Goal: Obtain resource: Obtain resource

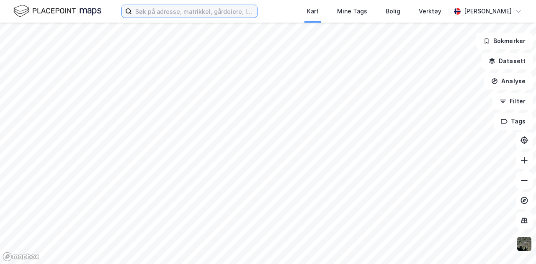
click at [147, 15] on input at bounding box center [194, 11] width 125 height 13
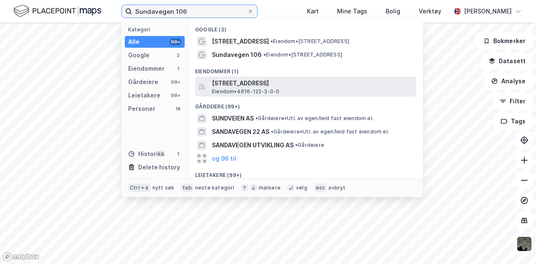
type input "Sundavegen 106"
click at [245, 86] on span "[STREET_ADDRESS]" at bounding box center [312, 83] width 201 height 10
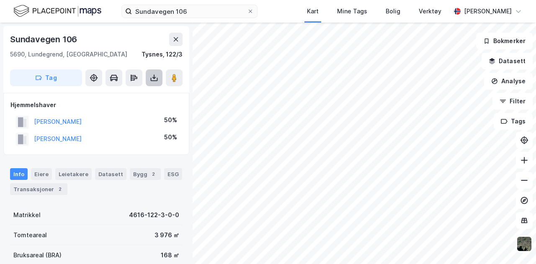
click at [152, 77] on icon at bounding box center [154, 78] width 8 height 8
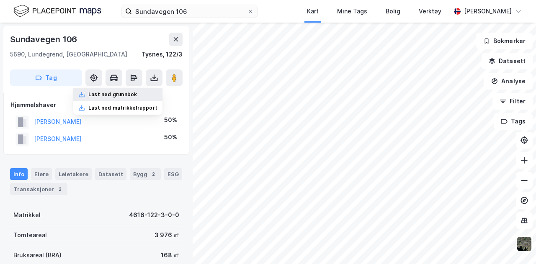
click at [105, 94] on div "Last ned grunnbok" at bounding box center [112, 94] width 49 height 7
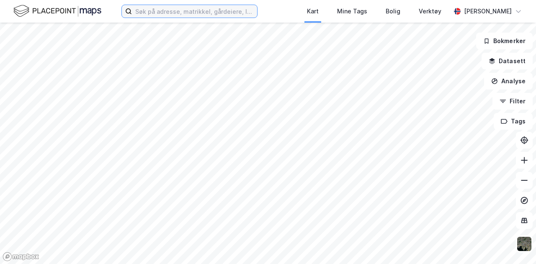
click at [153, 14] on input at bounding box center [194, 11] width 125 height 13
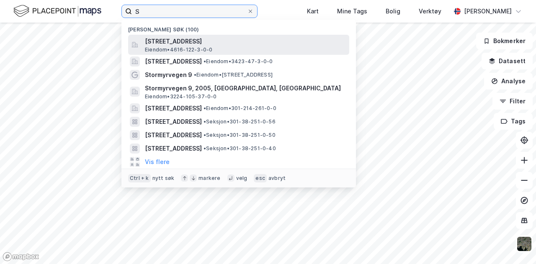
type input "S"
click at [184, 41] on span "[STREET_ADDRESS]" at bounding box center [245, 41] width 201 height 10
